Goal: Navigation & Orientation: Find specific page/section

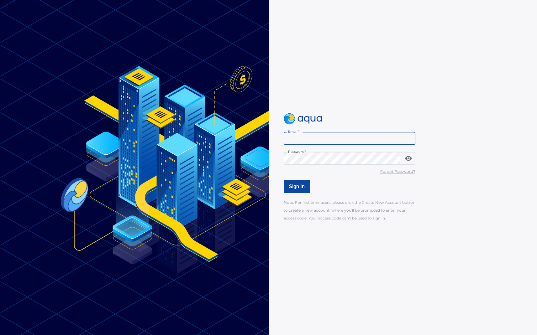
type input "**********"
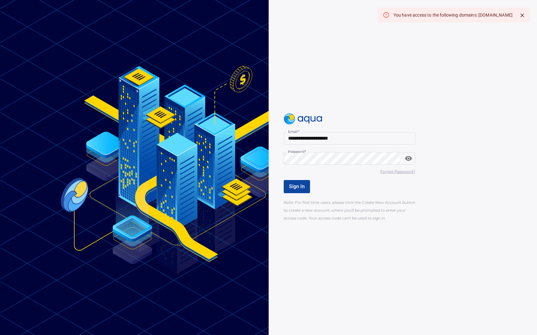
click at [400, 174] on u "Forgot Password?" at bounding box center [397, 171] width 35 height 5
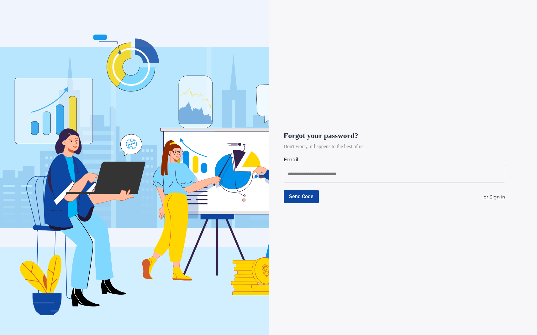
click at [400, 174] on input at bounding box center [394, 175] width 213 height 8
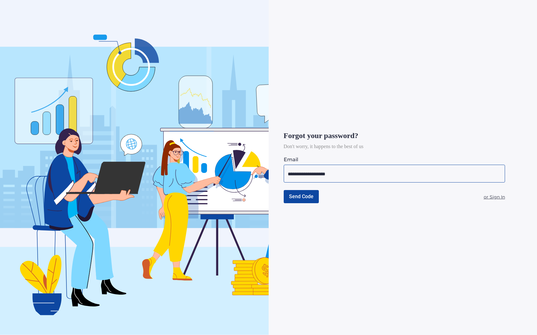
type input "**********"
click at [311, 201] on button "Send Code" at bounding box center [301, 196] width 35 height 13
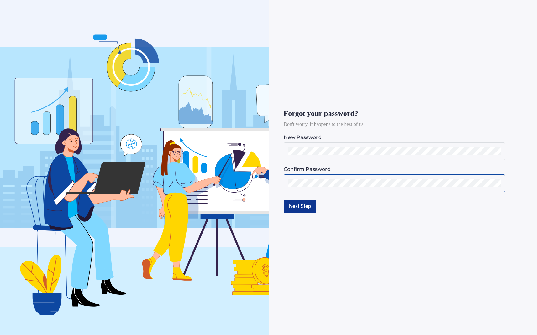
click at [297, 206] on button "Next Step" at bounding box center [300, 206] width 33 height 13
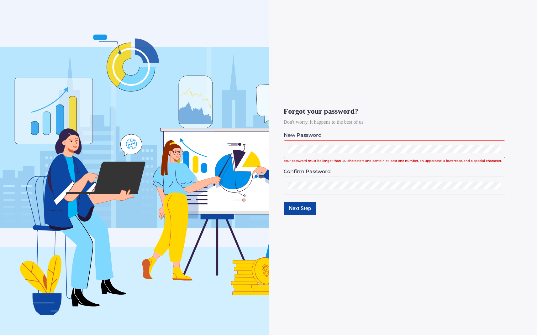
click at [260, 147] on div "Forgot your password? Don't worry, it happens to the best of us New Password Yo…" at bounding box center [268, 167] width 537 height 335
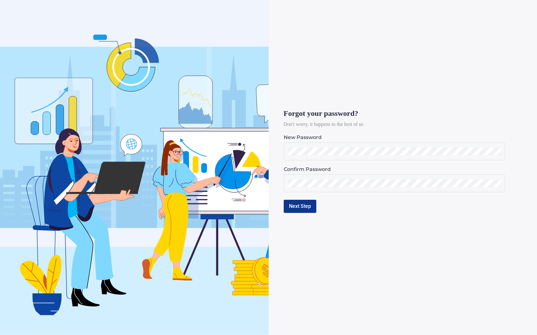
click at [307, 209] on button "Next Step" at bounding box center [300, 206] width 33 height 13
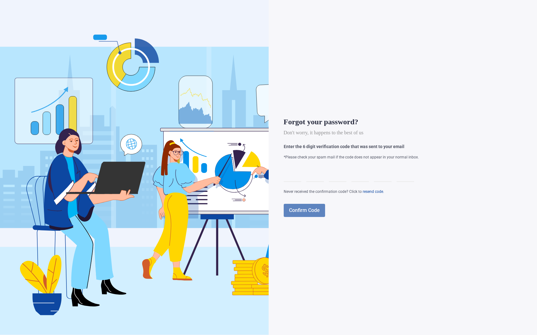
click at [293, 176] on div at bounding box center [293, 174] width 18 height 18
type input "*"
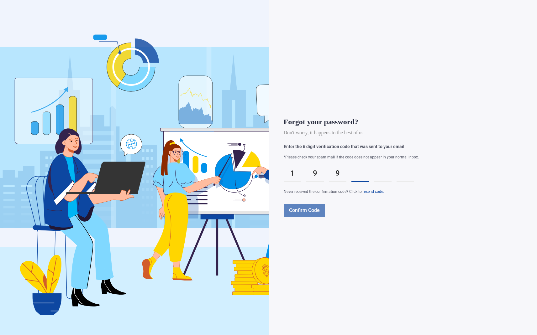
type input "*"
click at [316, 209] on span "Confirm Code" at bounding box center [304, 211] width 31 height 6
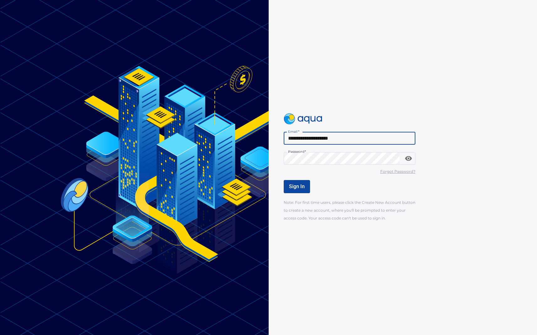
type input "**********"
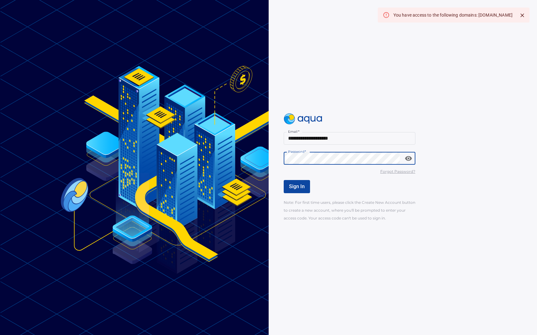
click at [413, 16] on div "You have access to the following domains: florencecapital.investwithaqua.com" at bounding box center [452, 14] width 119 height 11
click at [305, 190] on button "Sign In" at bounding box center [297, 186] width 26 height 13
click at [526, 15] on button "Close" at bounding box center [522, 15] width 9 height 9
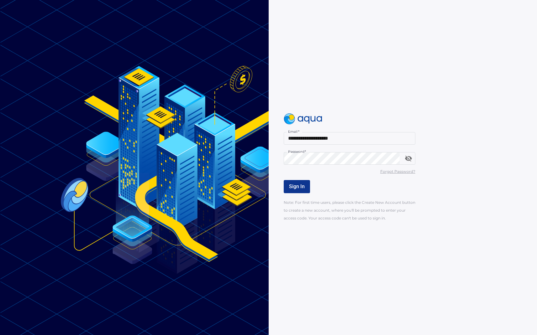
click at [295, 187] on span "Sign In" at bounding box center [297, 187] width 16 height 6
drag, startPoint x: 454, startPoint y: 17, endPoint x: 445, endPoint y: 16, distance: 9.8
click at [454, 17] on div "You have access to the following domains: florencecapital.investwithaqua.com" at bounding box center [452, 14] width 119 height 11
drag, startPoint x: 442, startPoint y: 15, endPoint x: 512, endPoint y: 15, distance: 70.2
click at [512, 15] on div "You have access to the following domains: florencecapital.investwithaqua.com" at bounding box center [452, 14] width 119 height 11
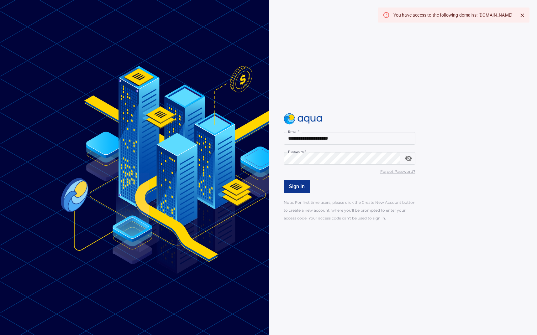
copy div "florencecapital.investwithaqua.com"
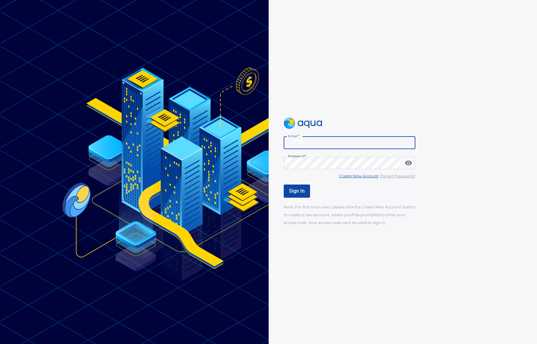
type input "**********"
drag, startPoint x: 302, startPoint y: 192, endPoint x: 310, endPoint y: 191, distance: 7.9
click at [303, 192] on span "Sign In" at bounding box center [297, 191] width 16 height 6
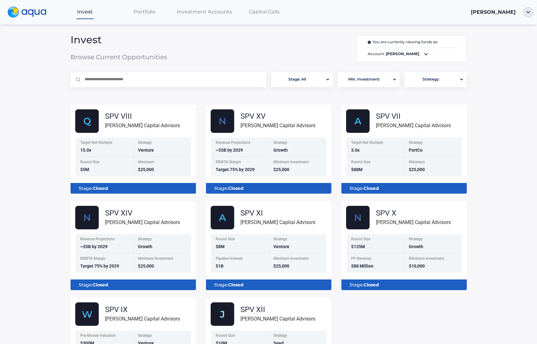
click at [148, 11] on span "Portfolio" at bounding box center [145, 12] width 22 height 6
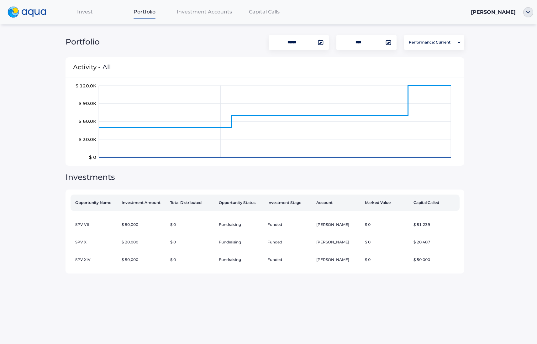
click at [87, 12] on span "Invest" at bounding box center [85, 12] width 16 height 6
